Goal: Book appointment/travel/reservation

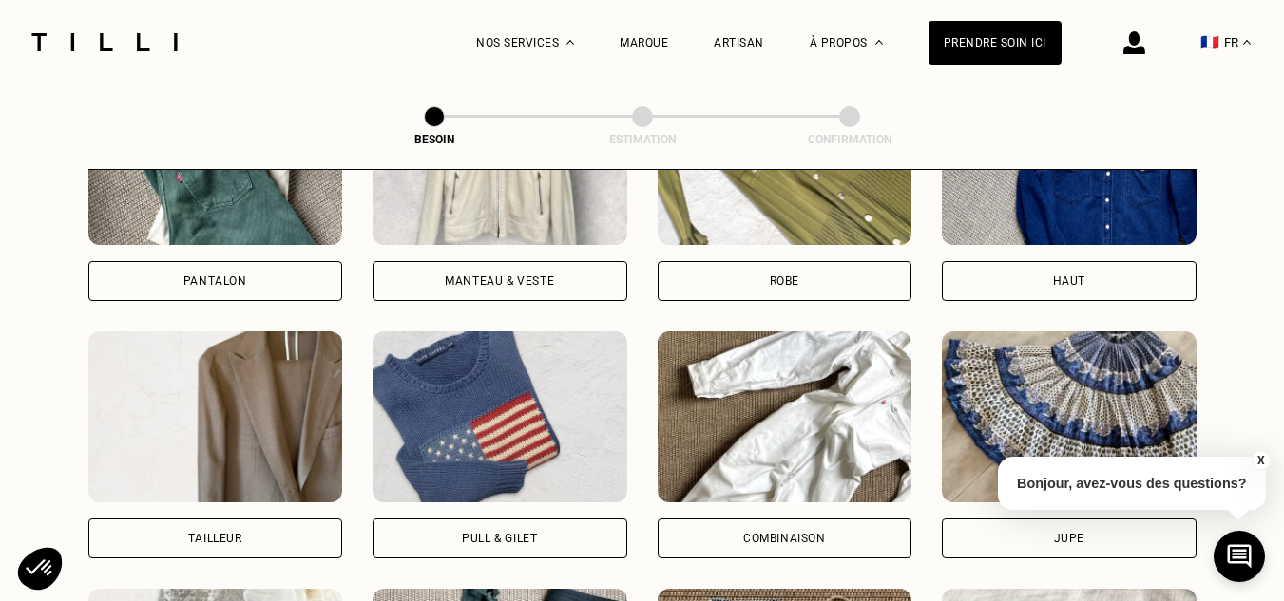
scroll to position [988, 0]
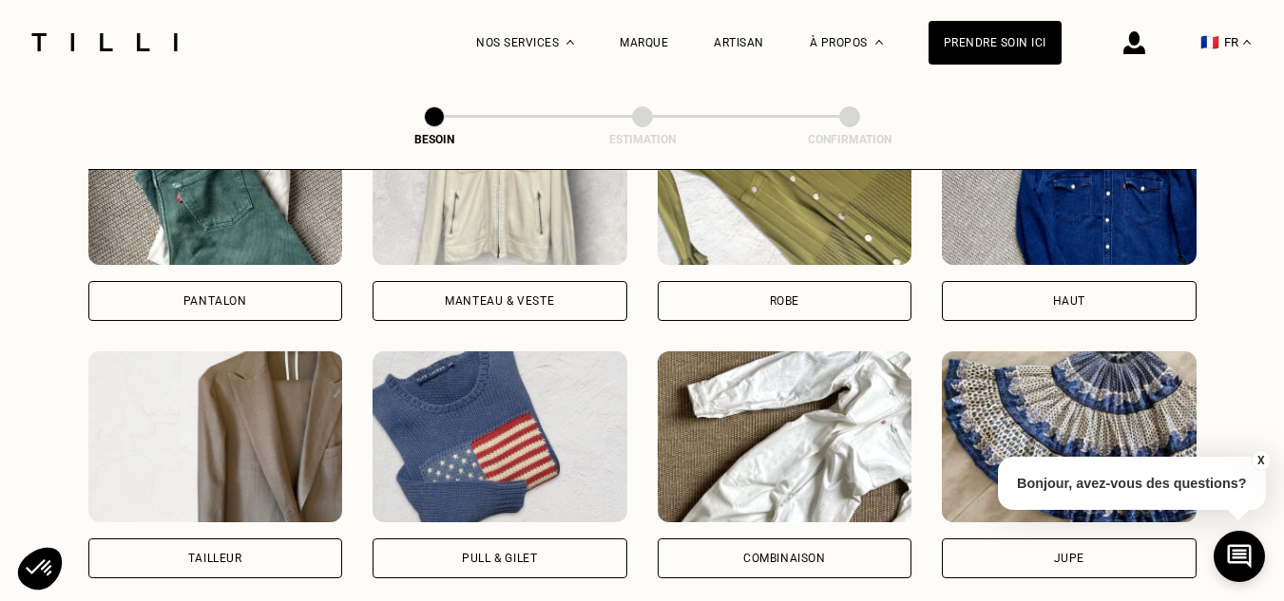
click at [479, 296] on div "Manteau & Veste" at bounding box center [499, 301] width 109 height 11
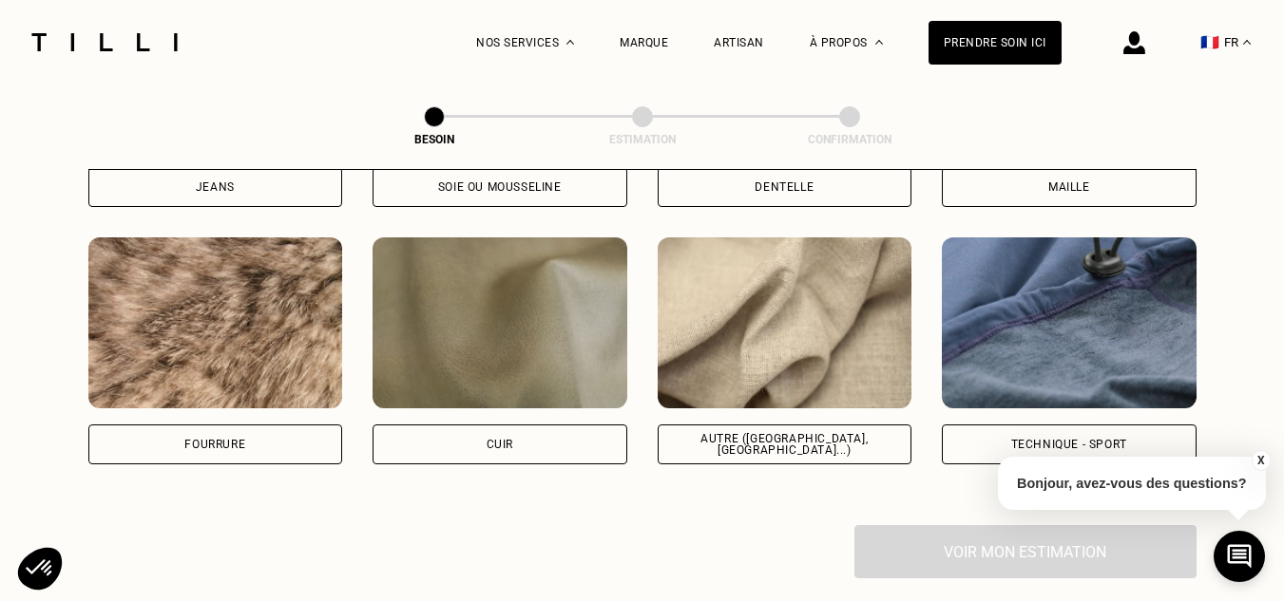
scroll to position [2262, 0]
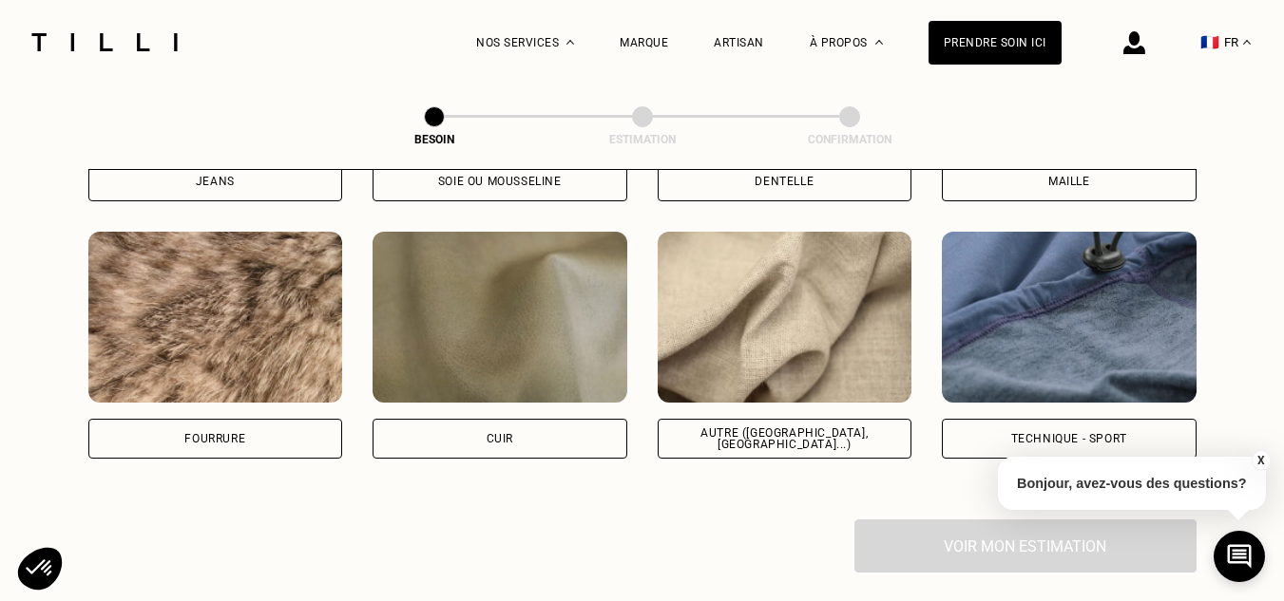
click at [741, 428] on div "Autre ([GEOGRAPHIC_DATA], [GEOGRAPHIC_DATA]...)" at bounding box center [785, 439] width 222 height 23
select select "FR"
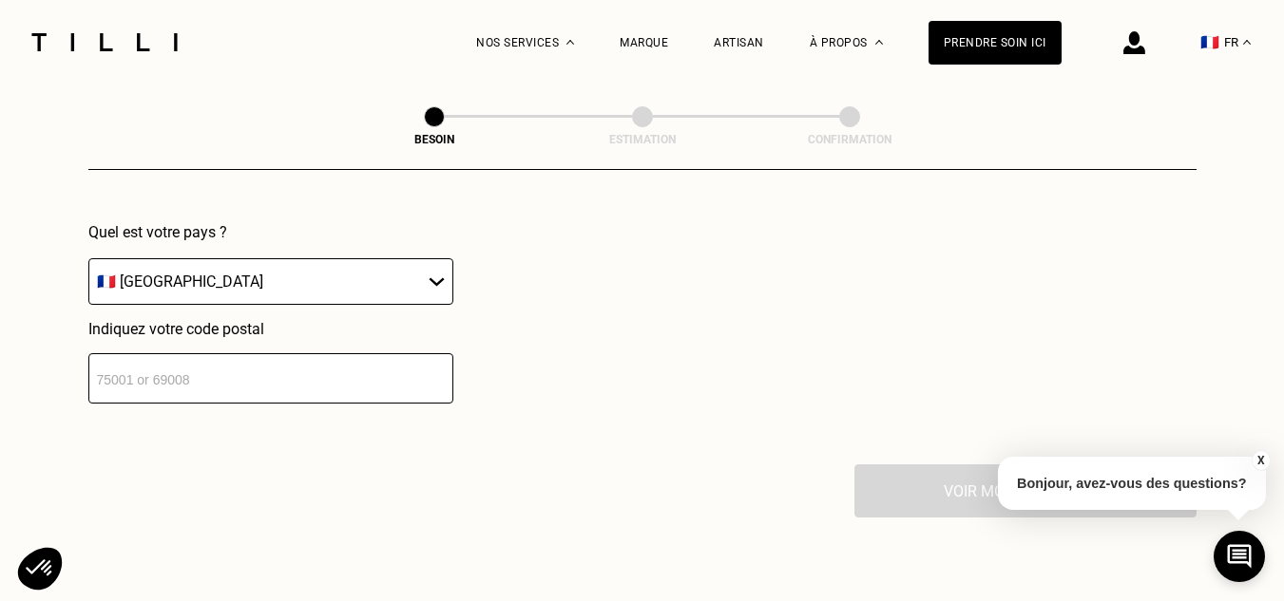
scroll to position [2773, 0]
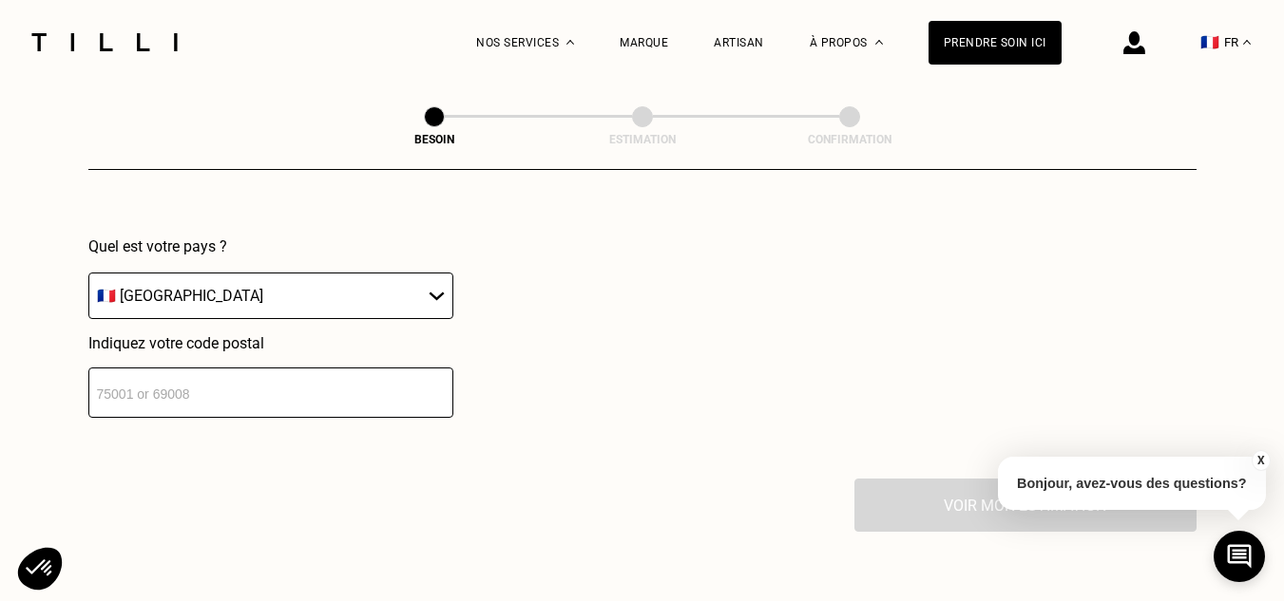
click at [193, 386] on input "number" at bounding box center [270, 393] width 365 height 50
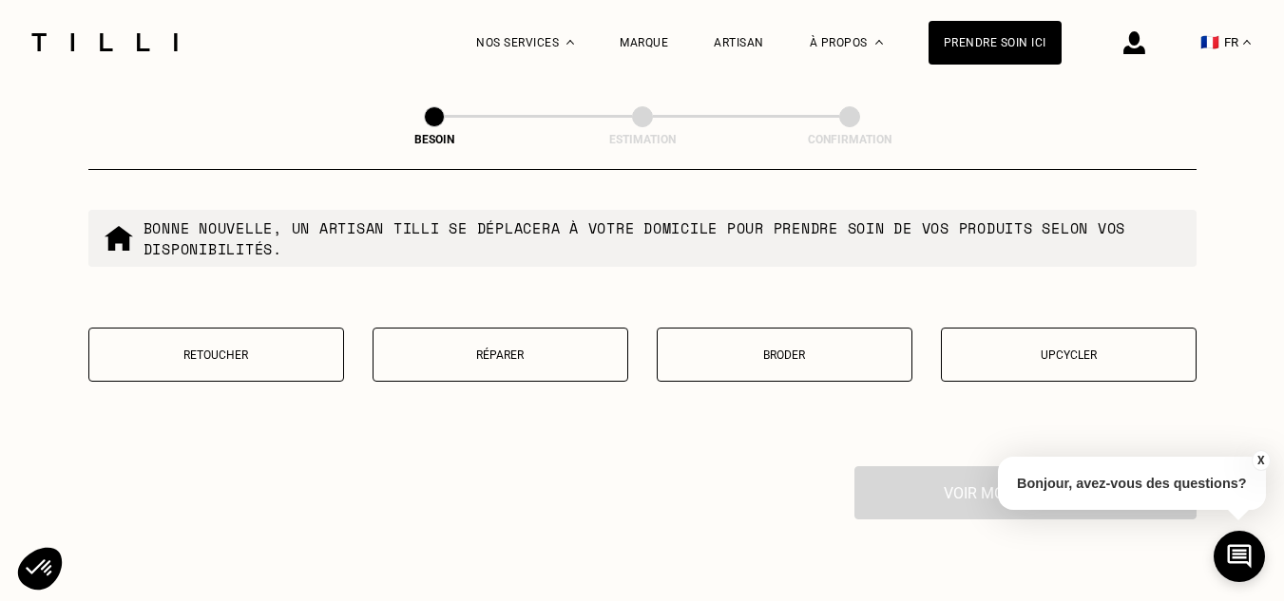
scroll to position [3278, 0]
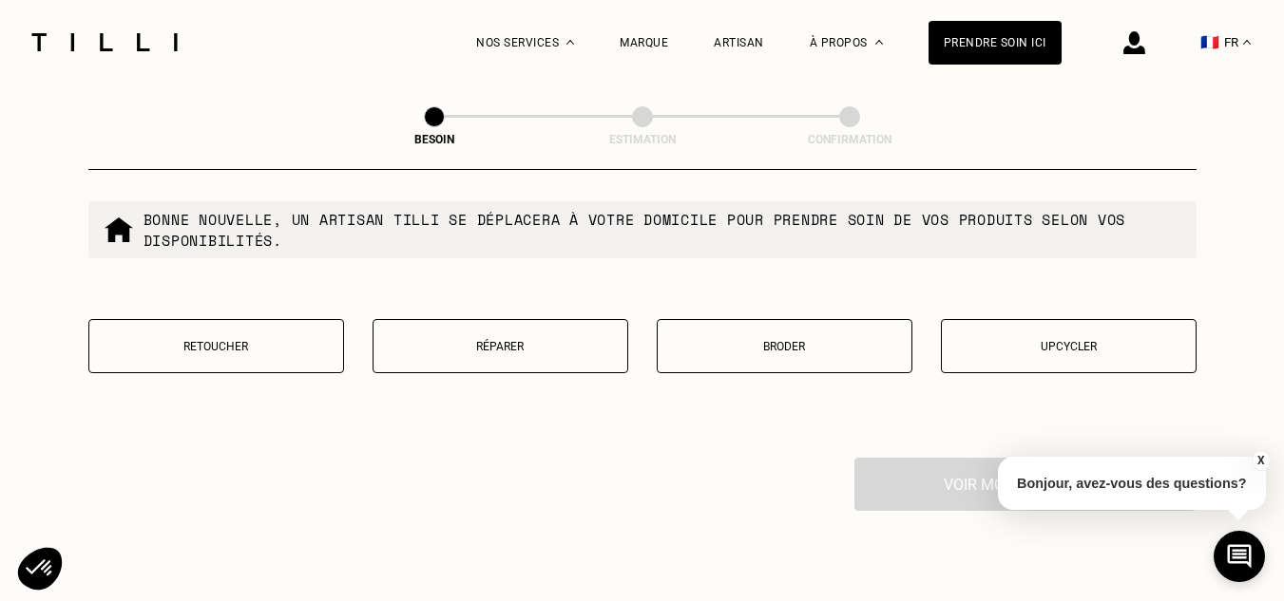
type input "75015"
click at [458, 329] on button "Réparer" at bounding box center [500, 346] width 256 height 54
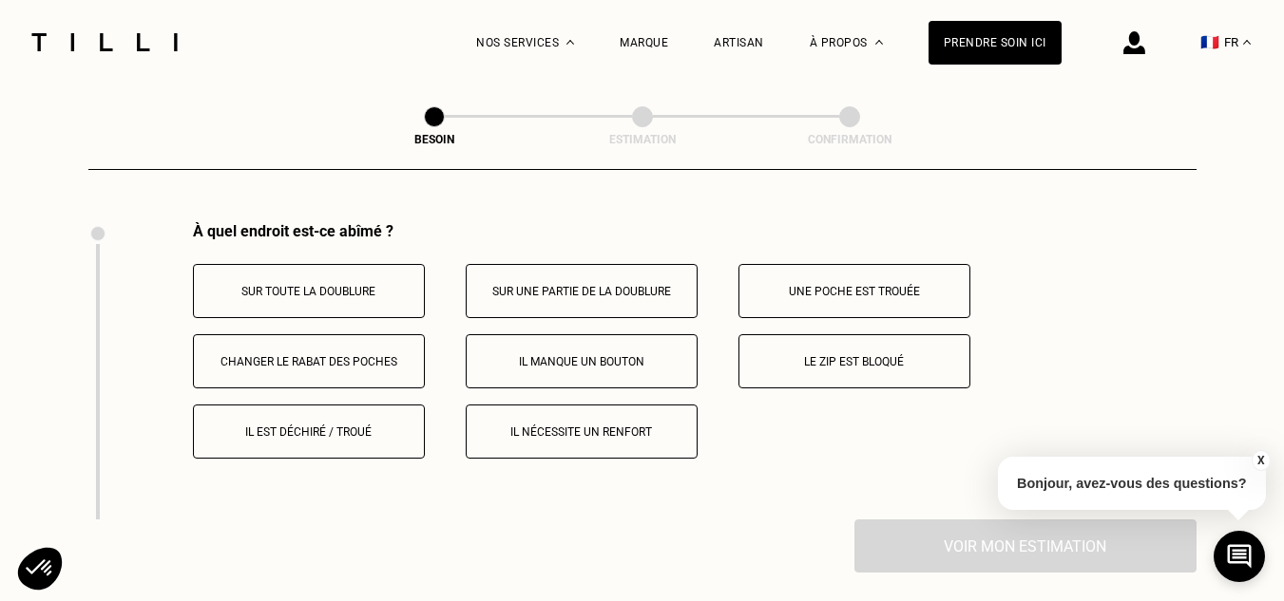
scroll to position [3515, 0]
click at [608, 290] on button "Sur une partie de la doublure" at bounding box center [582, 290] width 232 height 54
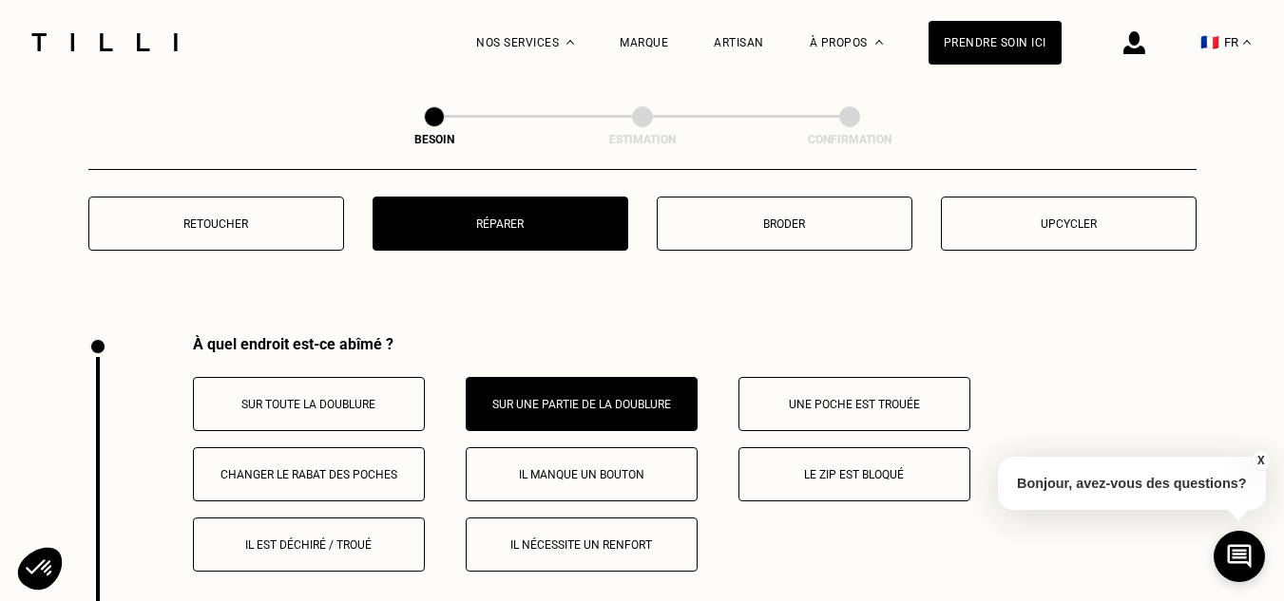
scroll to position [3418, 0]
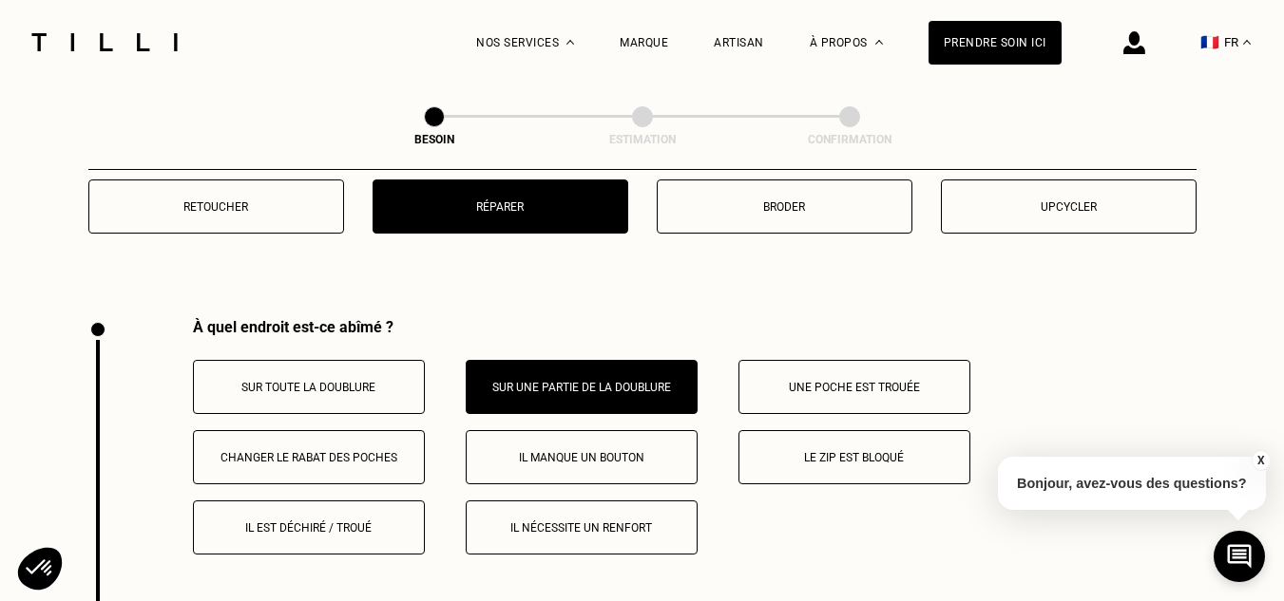
click at [554, 528] on button "Il nécessite un renfort" at bounding box center [582, 528] width 232 height 54
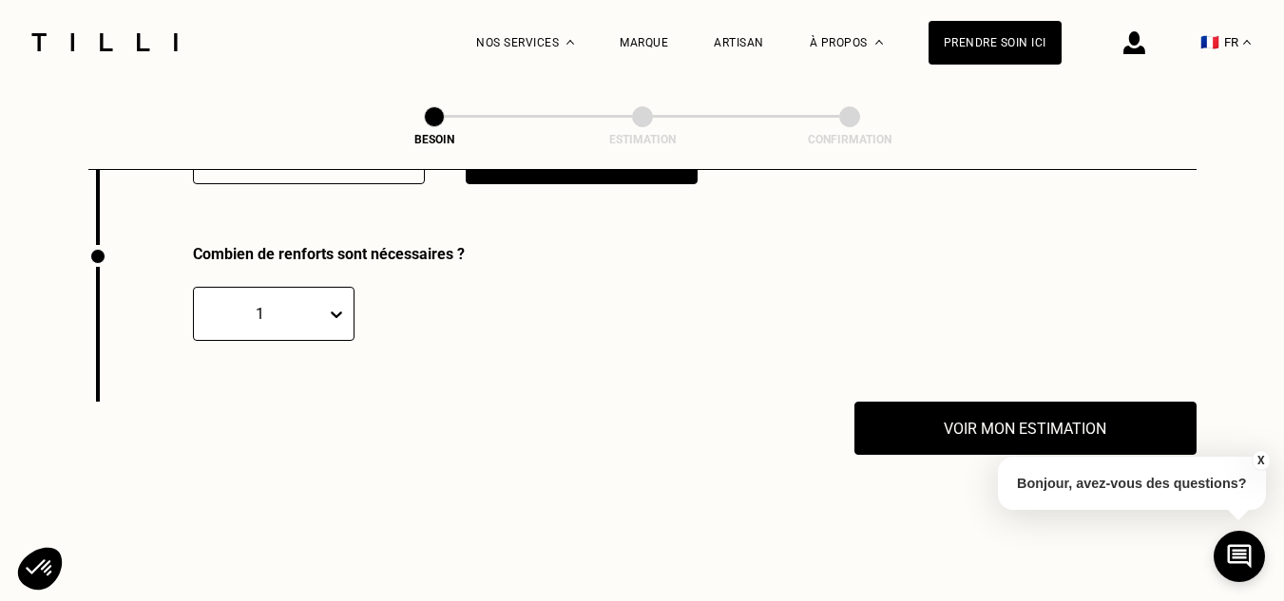
scroll to position [3812, 0]
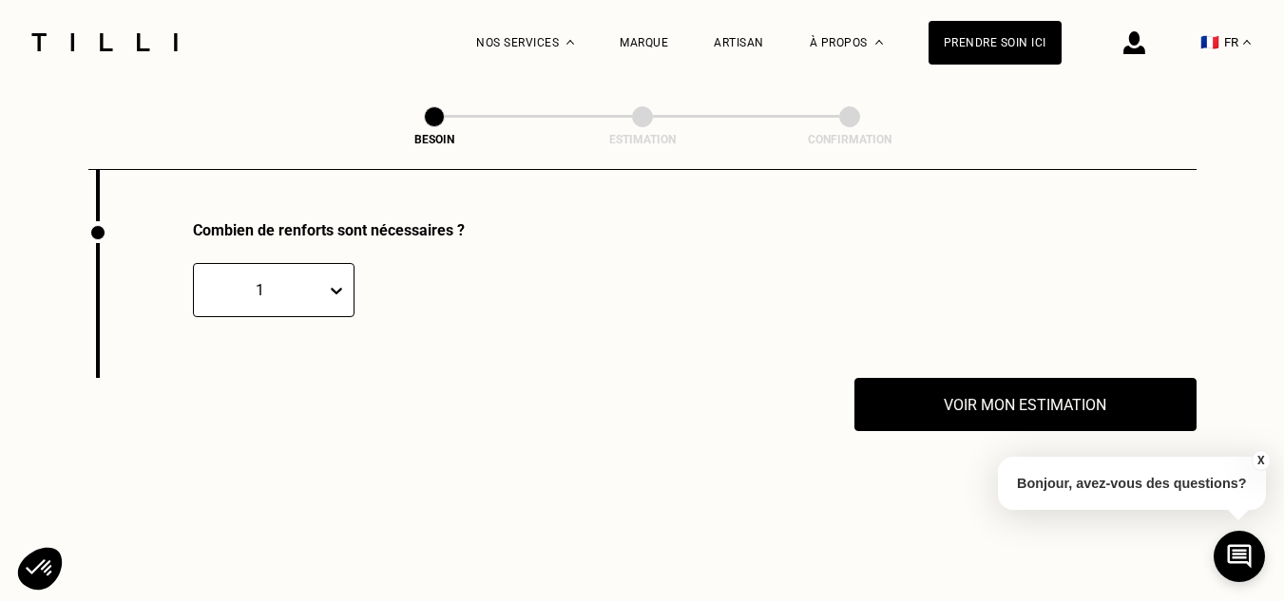
click at [322, 280] on div "1" at bounding box center [260, 290] width 132 height 22
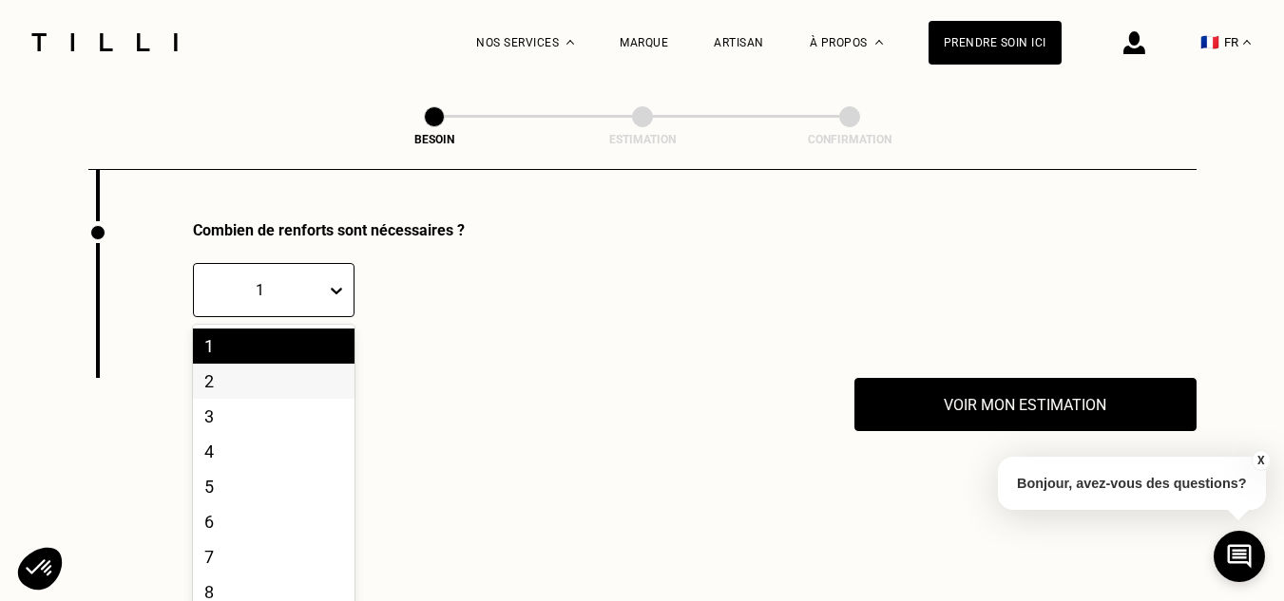
click at [294, 377] on div "2" at bounding box center [274, 381] width 162 height 35
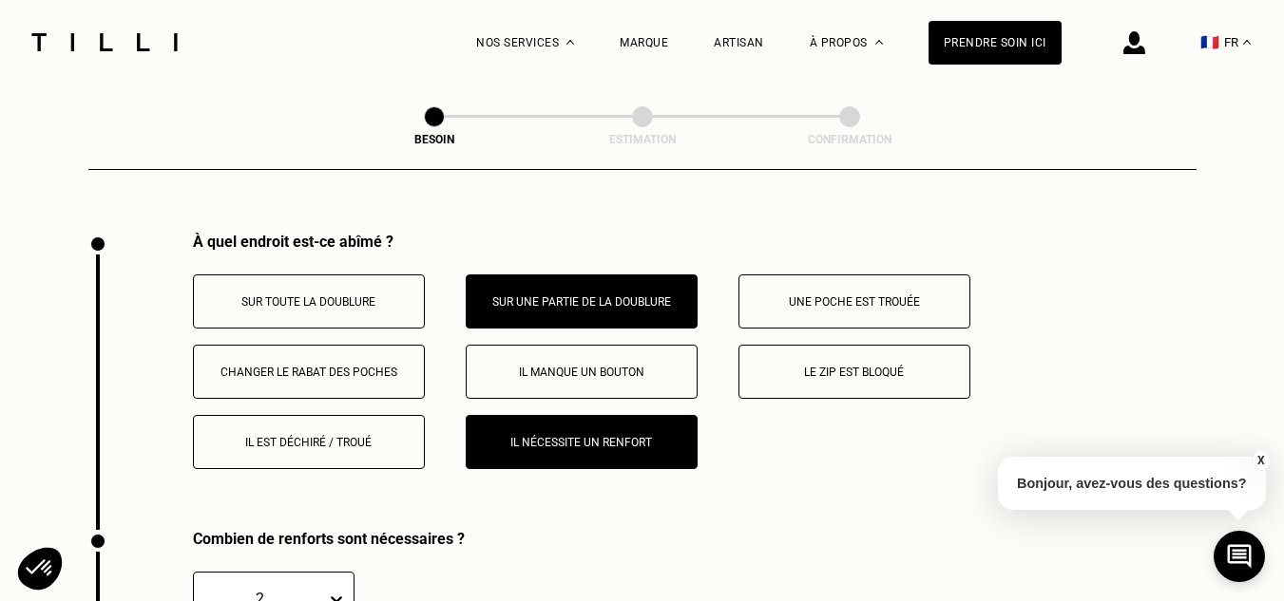
scroll to position [3547, 0]
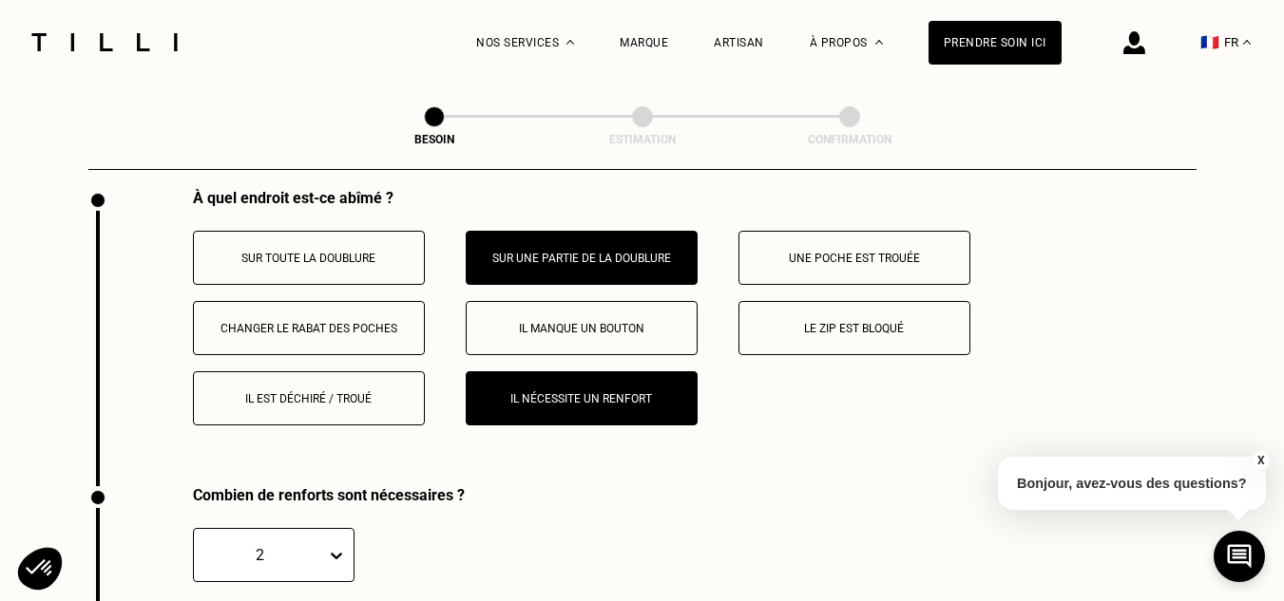
click at [826, 260] on button "Une poche est trouée" at bounding box center [854, 258] width 232 height 54
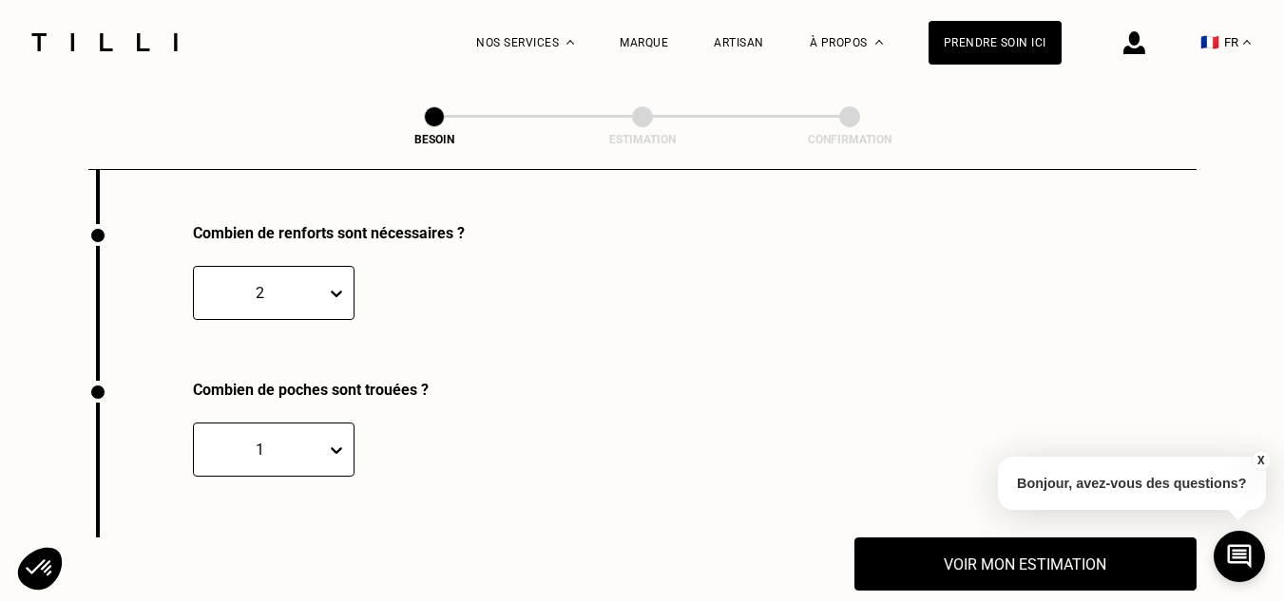
scroll to position [3812, 0]
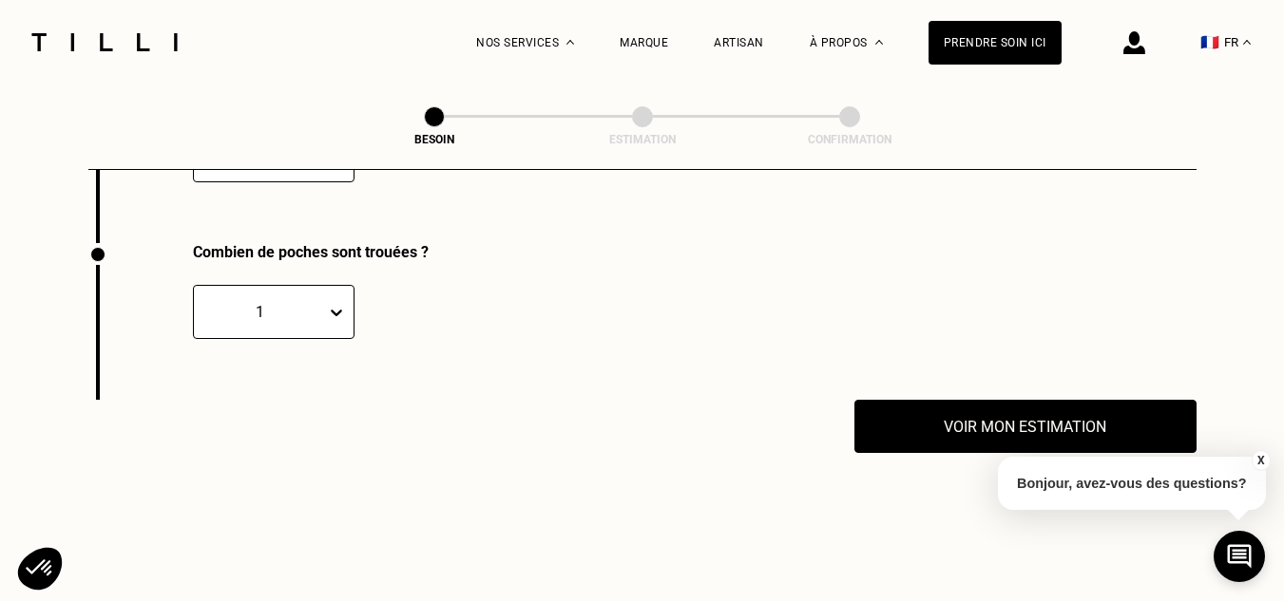
click at [314, 339] on div "1" at bounding box center [274, 312] width 162 height 54
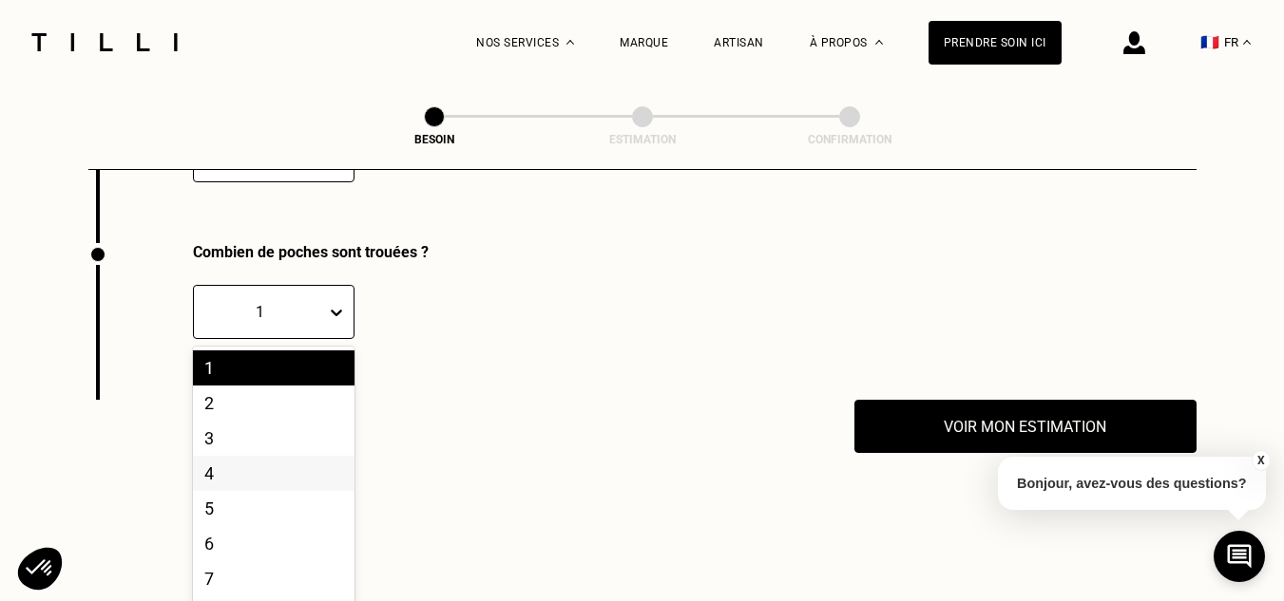
scroll to position [3976, 0]
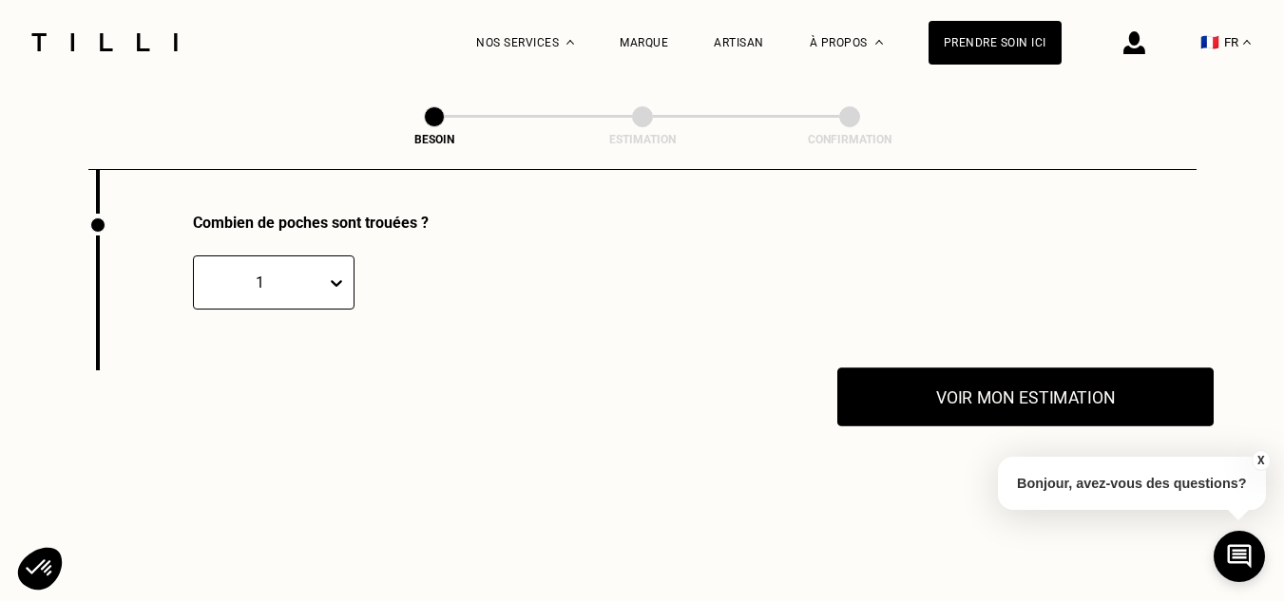
click at [944, 409] on button "Voir mon estimation" at bounding box center [1025, 397] width 376 height 59
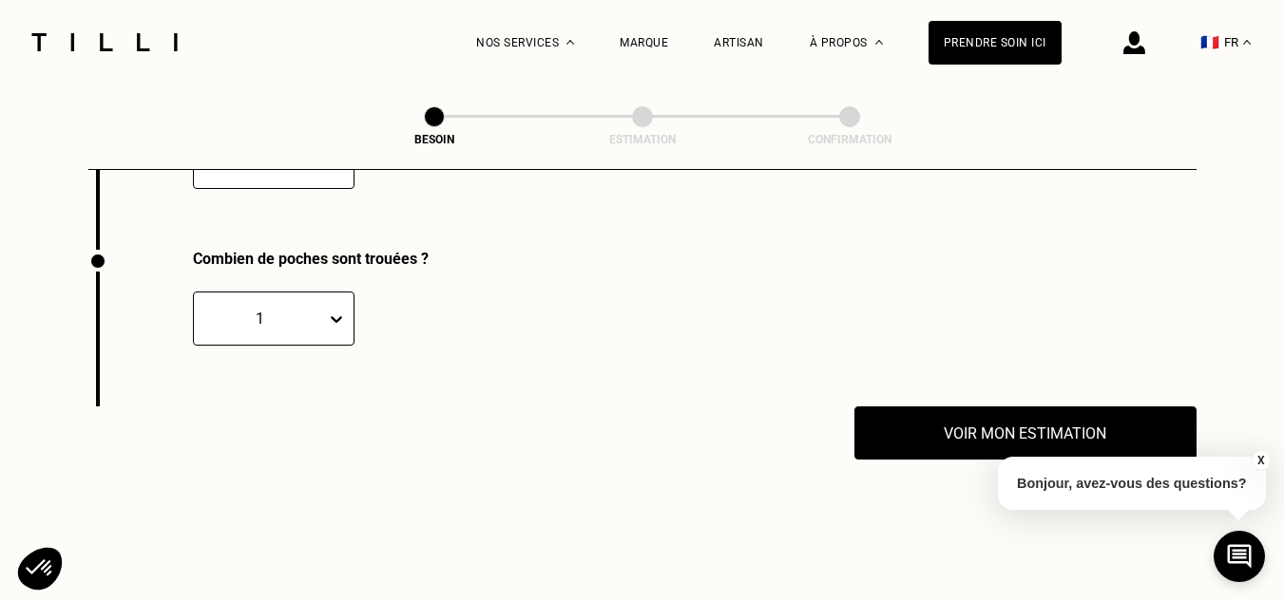
scroll to position [3967, 0]
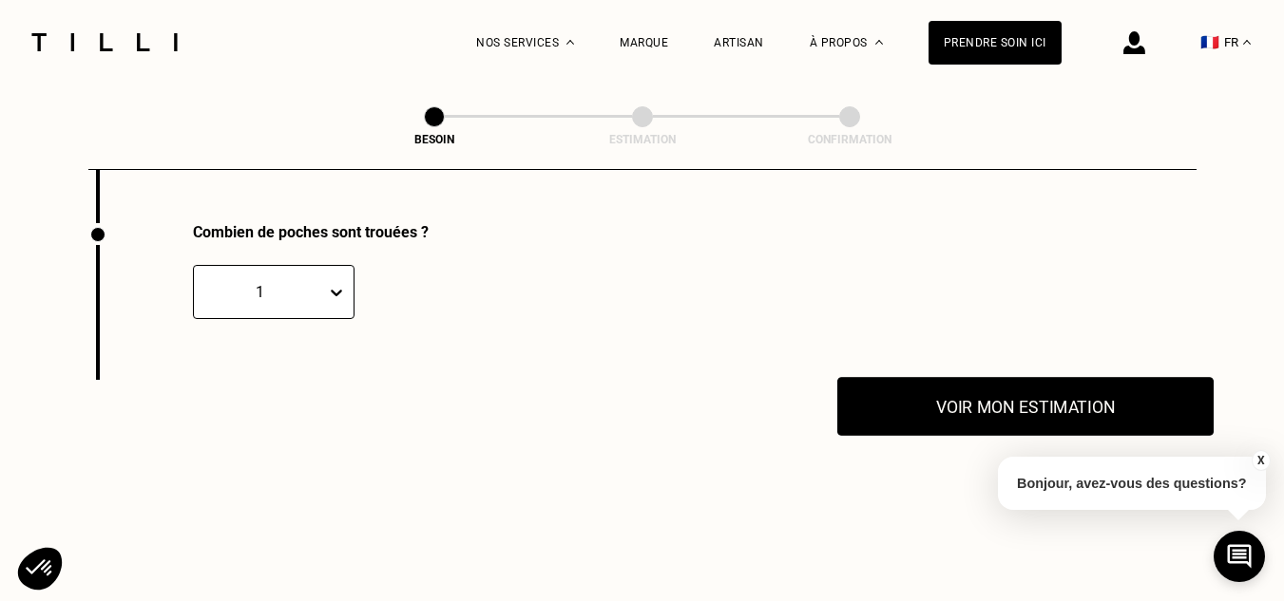
click at [1144, 414] on button "Voir mon estimation" at bounding box center [1025, 406] width 376 height 59
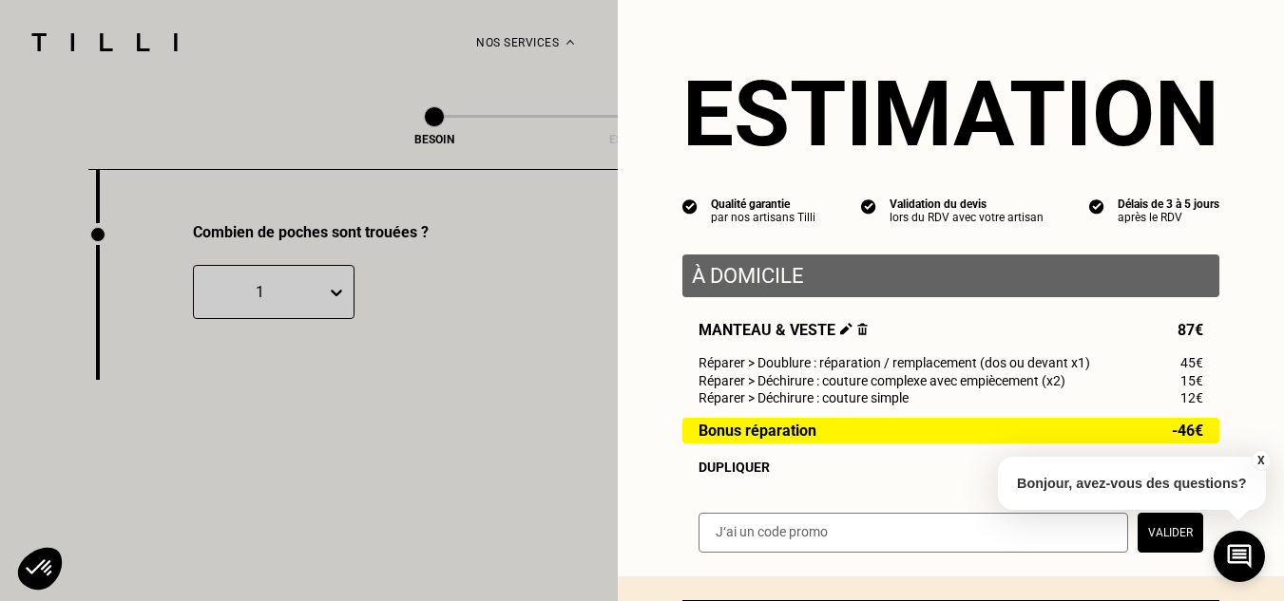
click at [1257, 460] on button "X" at bounding box center [1259, 460] width 19 height 21
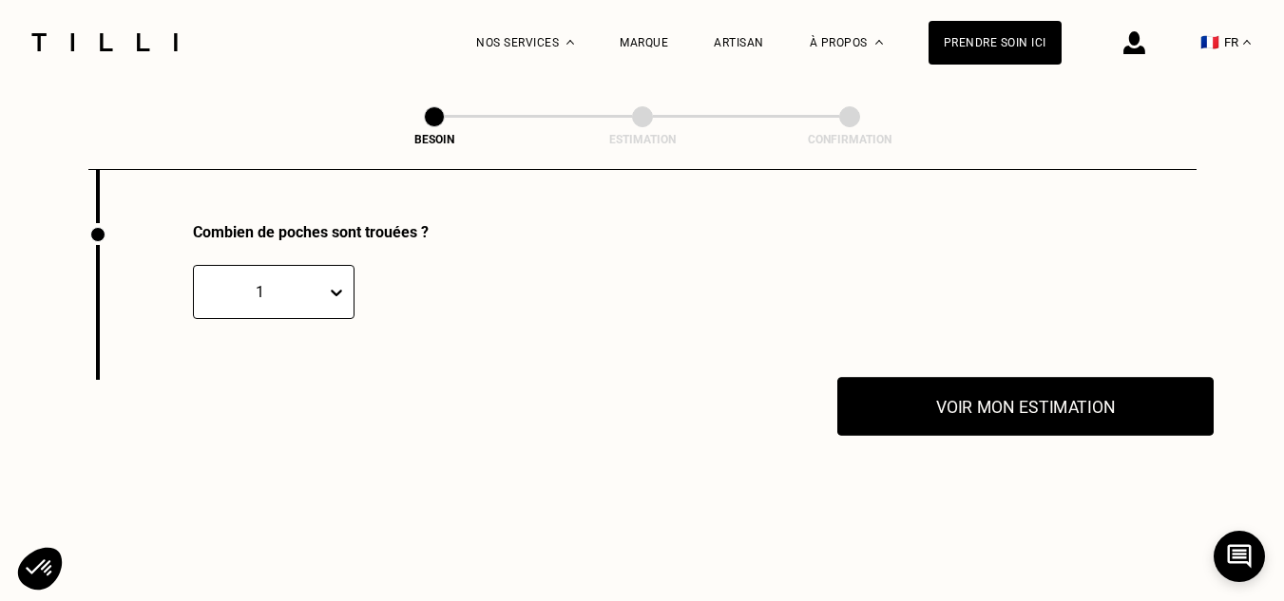
click at [1151, 411] on button "Voir mon estimation" at bounding box center [1025, 406] width 376 height 59
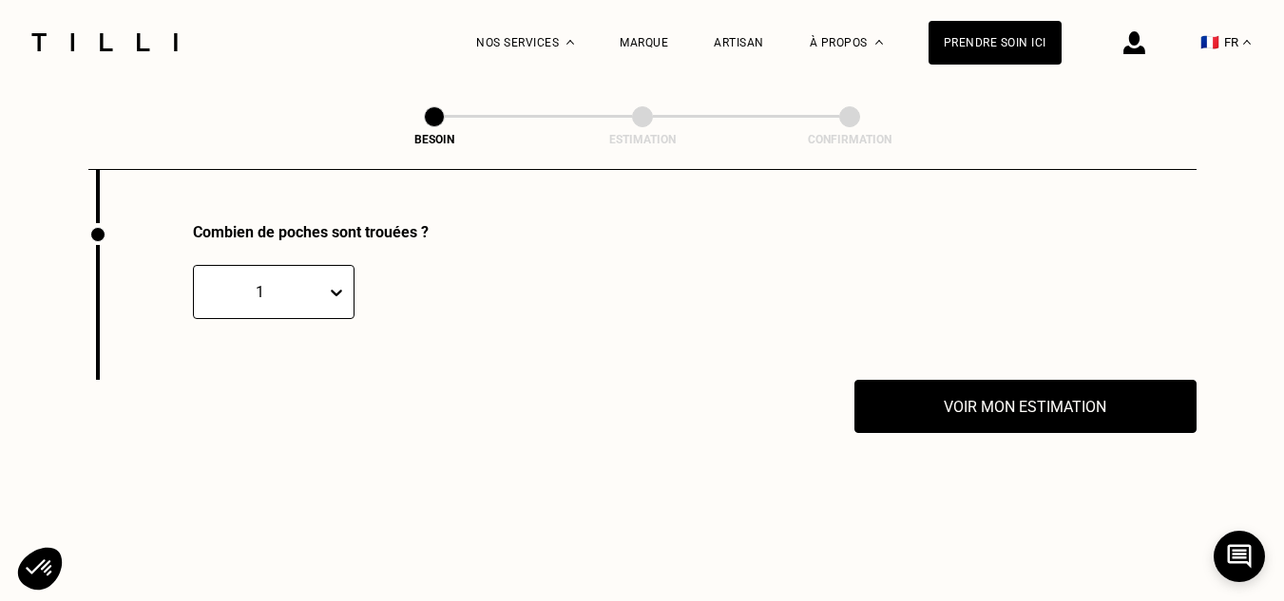
scroll to position [4040, 0]
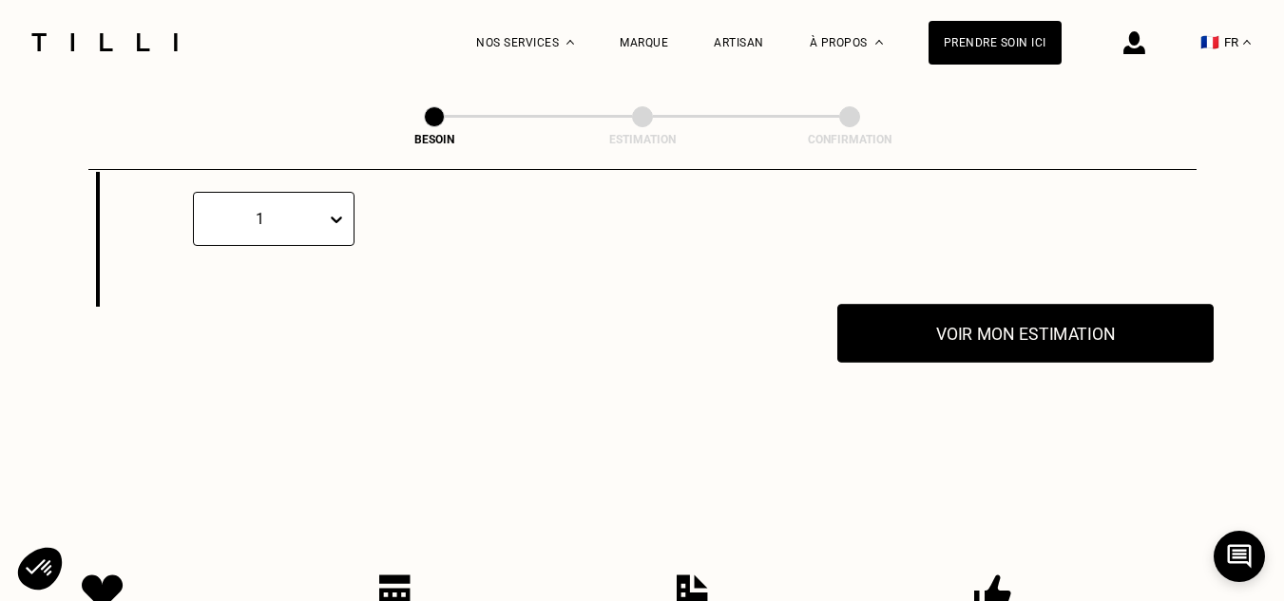
click at [1131, 348] on button "Voir mon estimation" at bounding box center [1025, 333] width 376 height 59
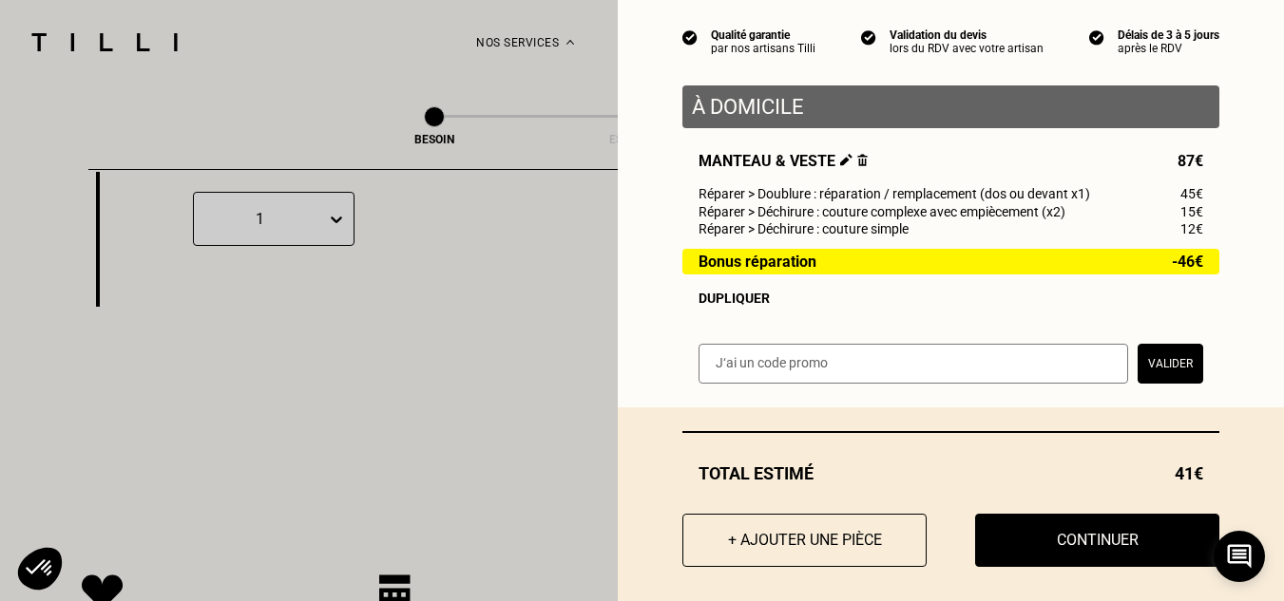
scroll to position [0, 0]
